Goal: Task Accomplishment & Management: Use online tool/utility

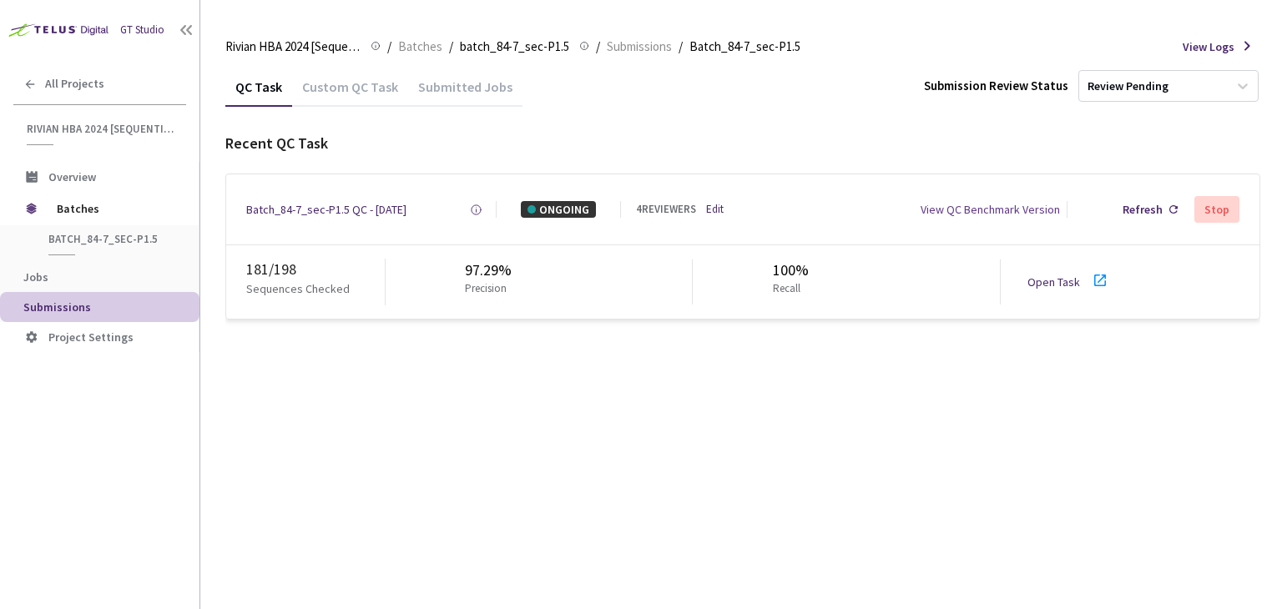
click at [1048, 285] on link "Open Task" at bounding box center [1053, 282] width 53 height 15
click at [350, 204] on div "Batch_84-7_sec-P1.5 QC - 26 Sep, 2025" at bounding box center [326, 209] width 160 height 17
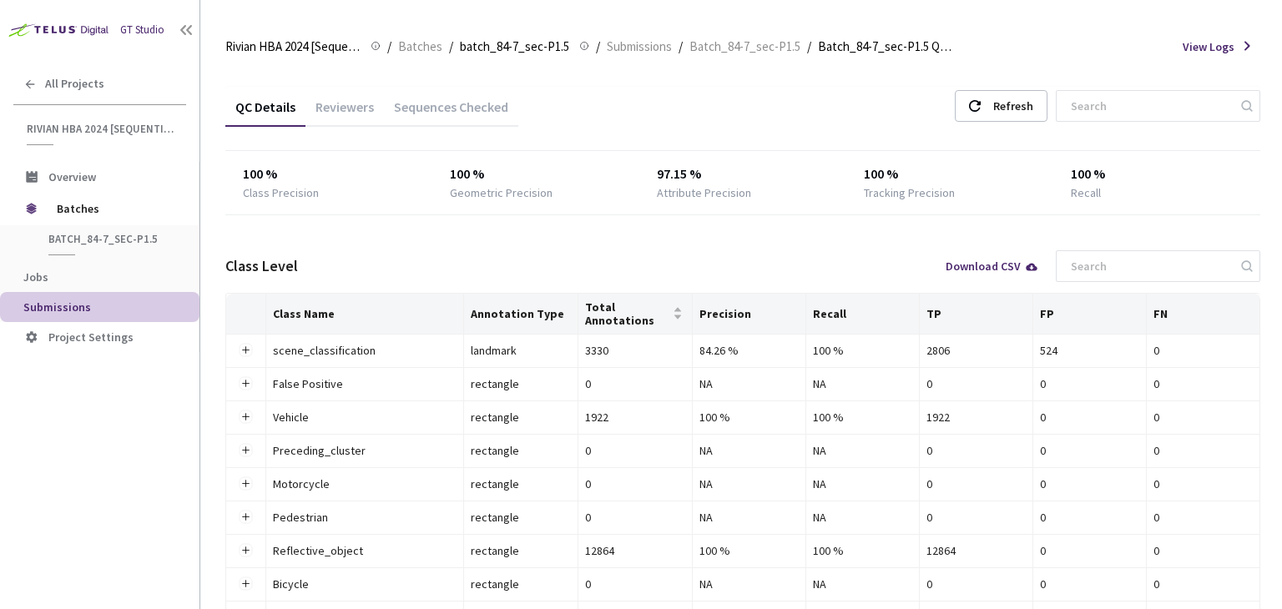
click at [365, 105] on div "Reviewers" at bounding box center [344, 112] width 78 height 28
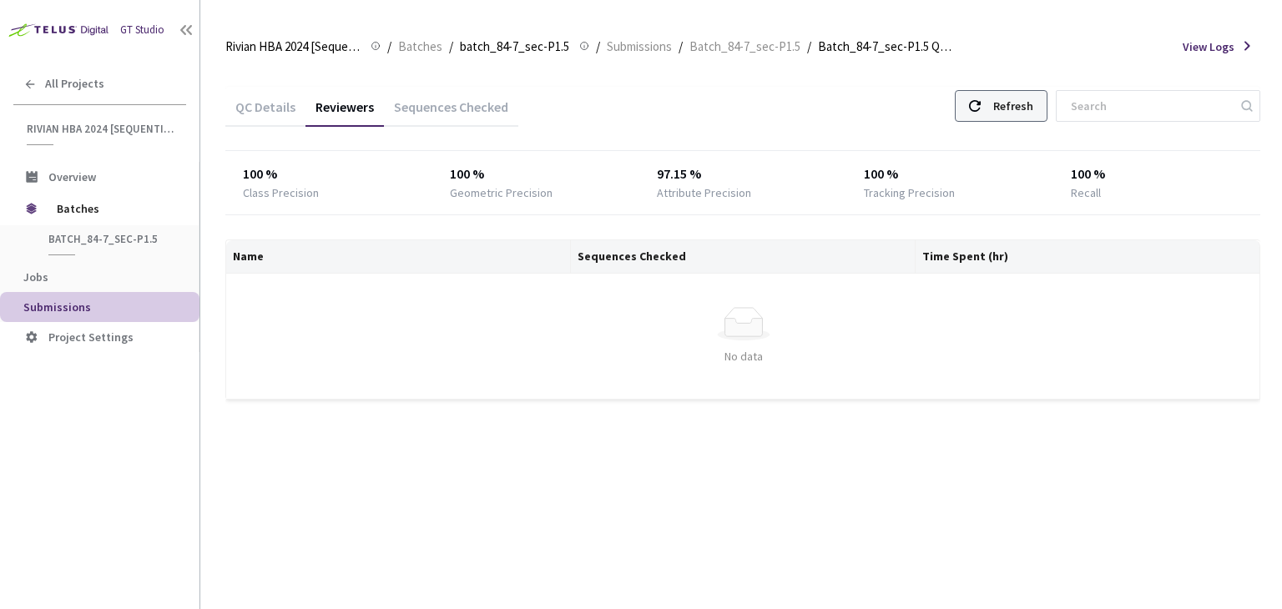
click at [1016, 111] on div "Refresh" at bounding box center [1013, 106] width 40 height 30
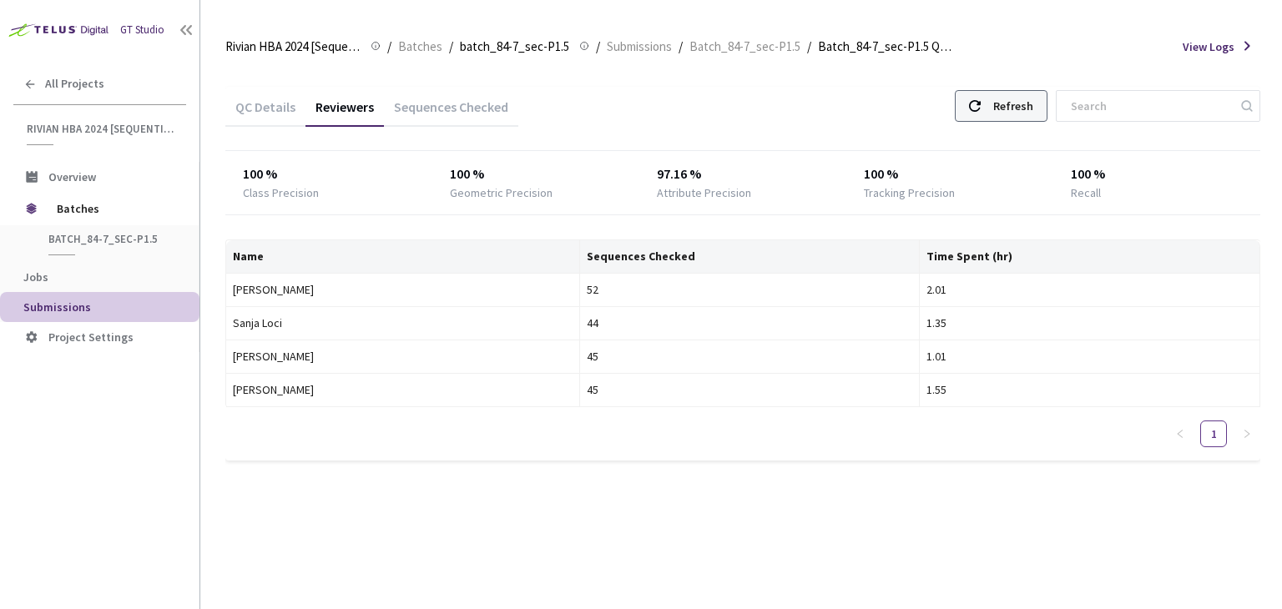
click at [1016, 111] on div "Refresh" at bounding box center [1013, 106] width 40 height 30
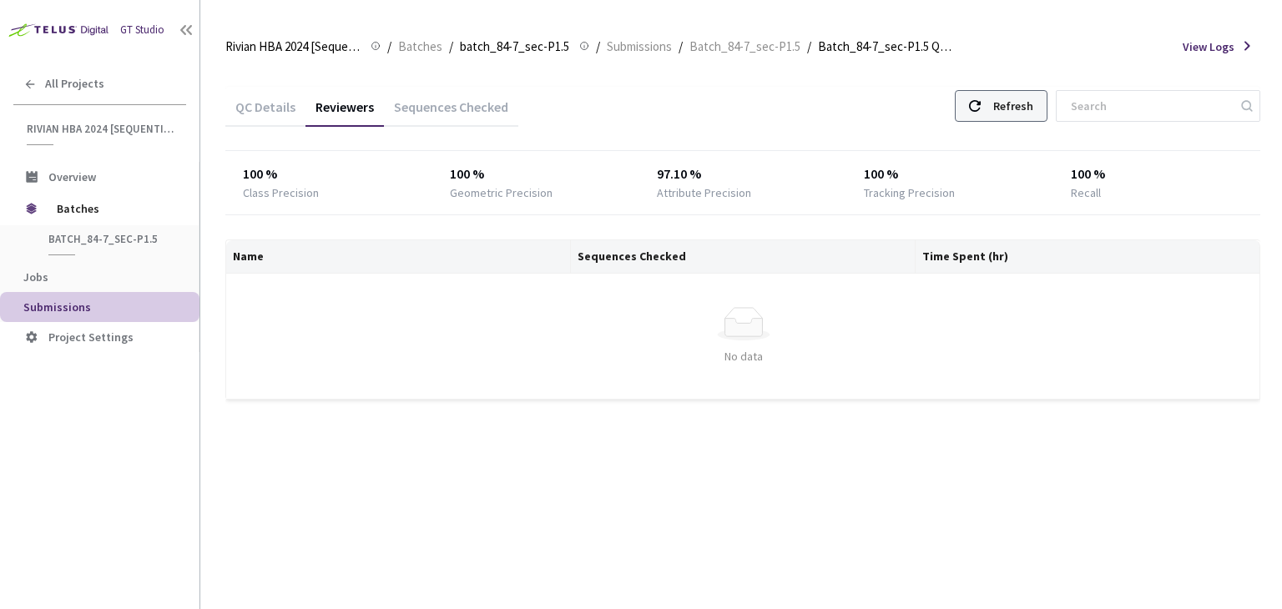
click at [1015, 121] on div "Refresh" at bounding box center [1001, 106] width 93 height 32
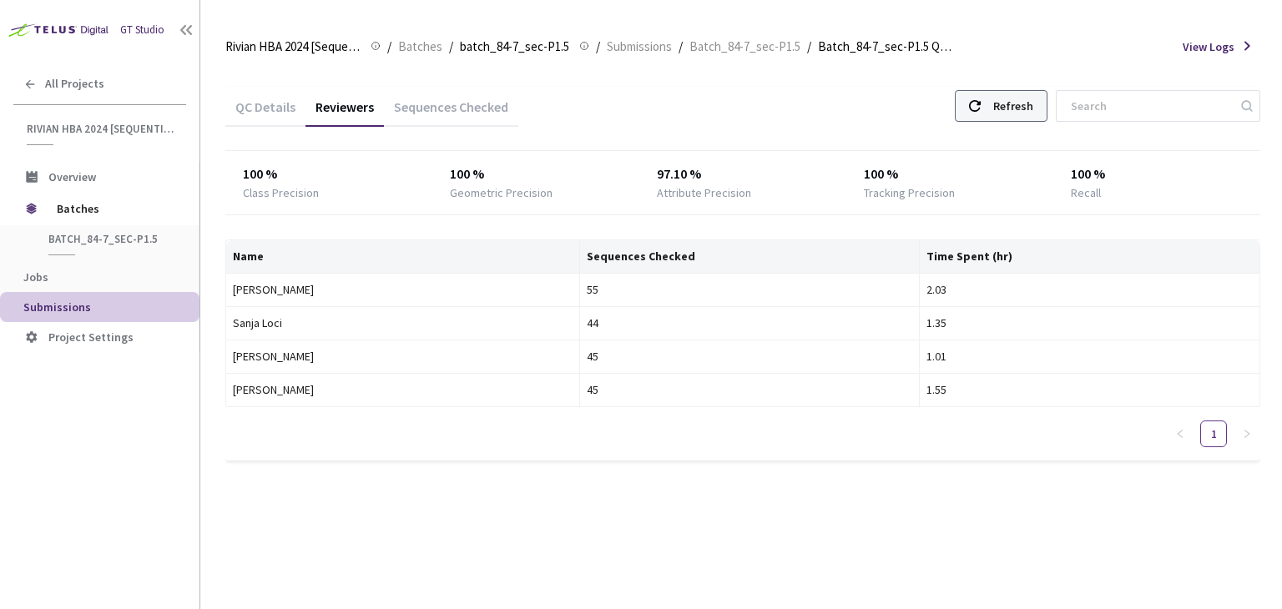
click at [1017, 111] on div "Refresh" at bounding box center [1013, 106] width 40 height 30
click at [1025, 98] on div "Refresh" at bounding box center [1013, 106] width 40 height 30
click at [980, 104] on icon at bounding box center [975, 106] width 12 height 12
click at [1007, 96] on div "Refresh" at bounding box center [1001, 106] width 93 height 32
click at [1010, 103] on div "Refresh" at bounding box center [1001, 106] width 93 height 32
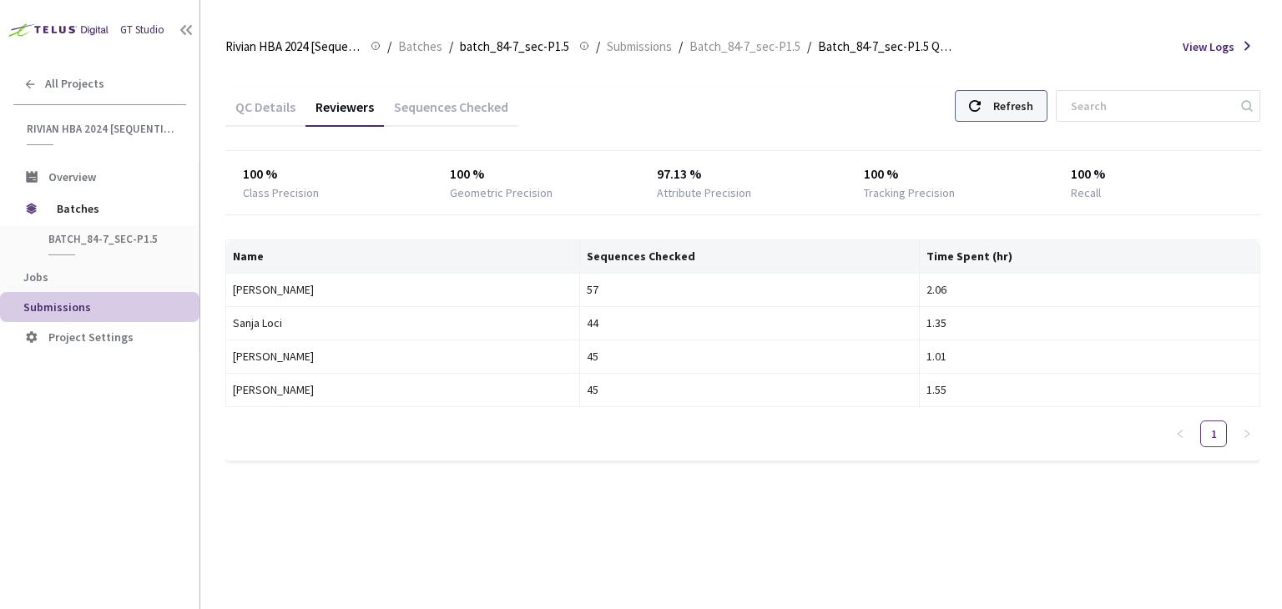
click at [1003, 106] on div "Refresh" at bounding box center [1001, 106] width 93 height 32
click at [1006, 105] on div "Refresh" at bounding box center [1001, 106] width 93 height 32
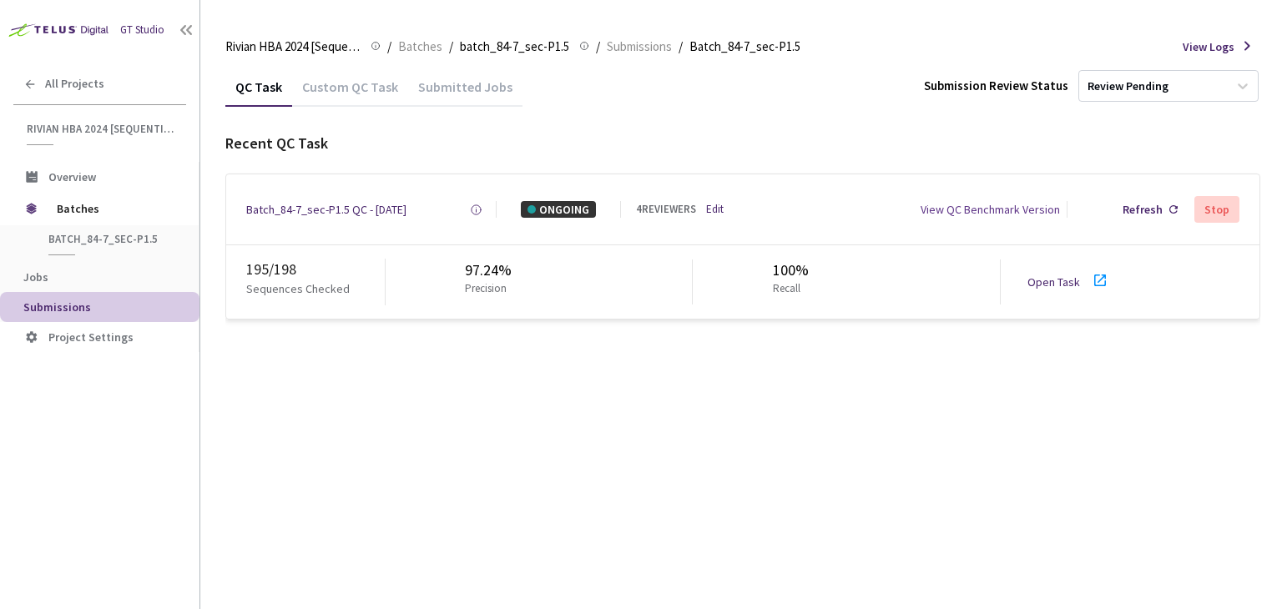
click at [1049, 290] on div "Open Task" at bounding box center [1058, 282] width 63 height 17
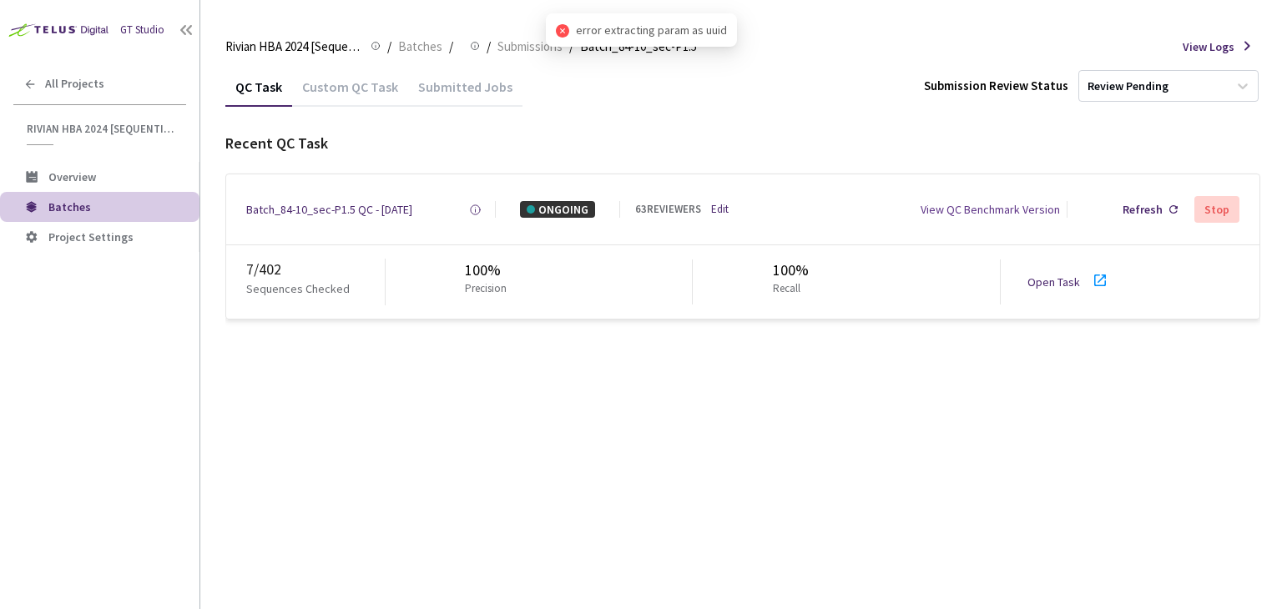
click at [1035, 271] on div "Open Task" at bounding box center [1073, 282] width 93 height 24
